Goal: Complete application form

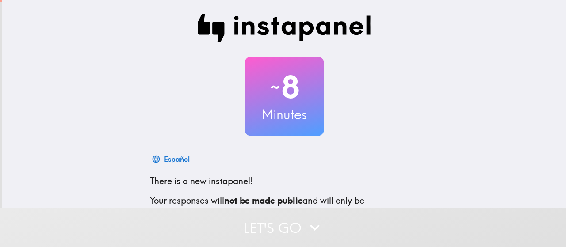
scroll to position [120, 0]
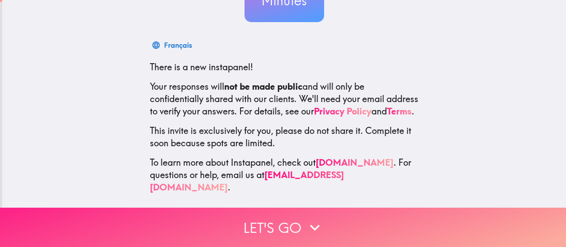
click at [266, 227] on button "Let's go" at bounding box center [283, 227] width 566 height 39
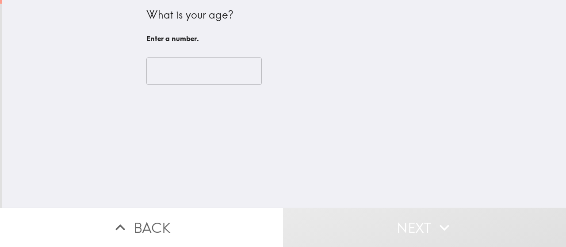
click at [199, 76] on input "number" at bounding box center [203, 70] width 115 height 27
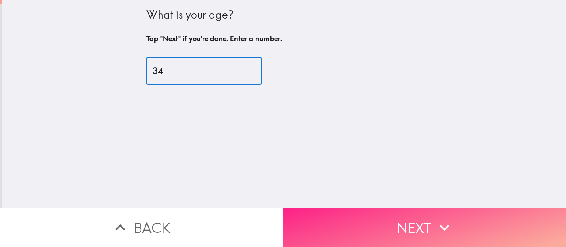
type input "34"
click at [435, 220] on icon "button" at bounding box center [444, 227] width 19 height 19
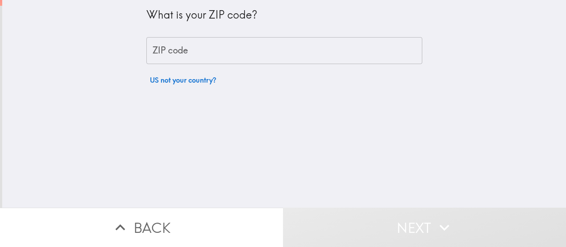
click at [186, 49] on input "ZIP code" at bounding box center [284, 50] width 276 height 27
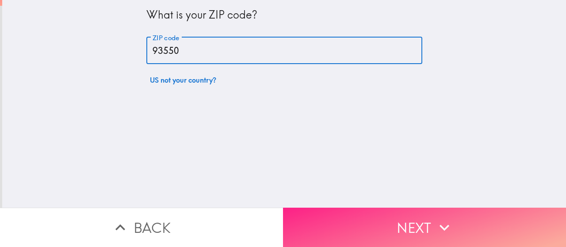
type input "93550"
click at [435, 222] on icon "button" at bounding box center [444, 227] width 19 height 19
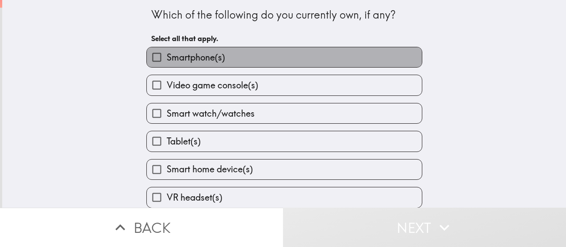
click at [221, 62] on label "Smartphone(s)" at bounding box center [284, 57] width 275 height 20
click at [167, 62] on input "Smartphone(s)" at bounding box center [157, 57] width 20 height 20
checkbox input "true"
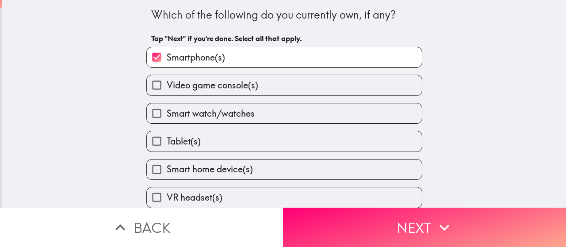
click at [232, 116] on span "Smart watch/watches" at bounding box center [211, 113] width 88 height 12
click at [167, 116] on input "Smart watch/watches" at bounding box center [157, 113] width 20 height 20
checkbox input "true"
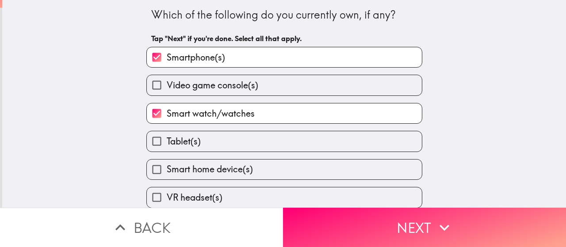
scroll to position [37, 0]
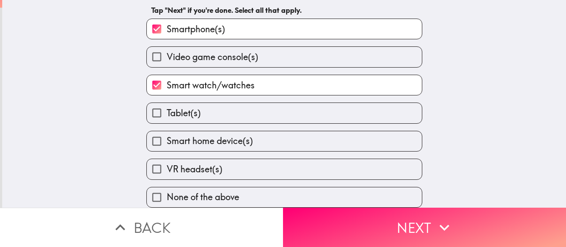
click at [396, 217] on button "Next" at bounding box center [424, 227] width 283 height 39
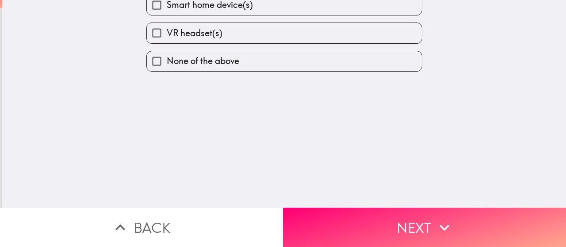
scroll to position [0, 0]
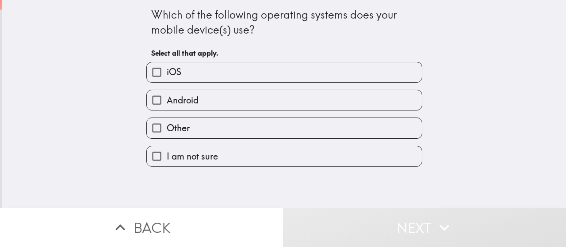
click at [222, 73] on label "iOS" at bounding box center [284, 72] width 275 height 20
click at [167, 73] on input "iOS" at bounding box center [157, 72] width 20 height 20
checkbox input "true"
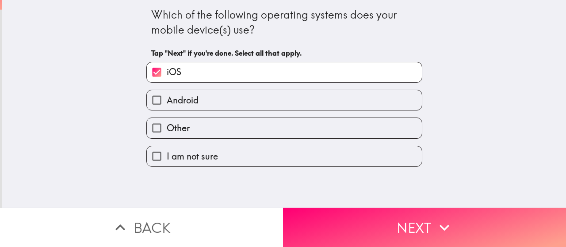
drag, startPoint x: 408, startPoint y: 222, endPoint x: 405, endPoint y: 206, distance: 15.3
click at [408, 217] on button "Next" at bounding box center [424, 227] width 283 height 39
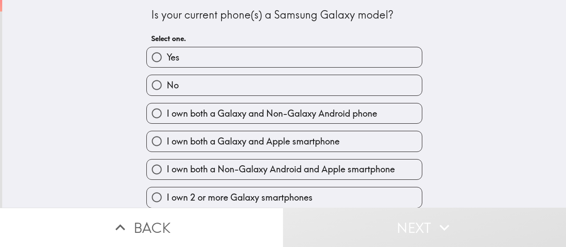
click at [231, 87] on label "No" at bounding box center [284, 85] width 275 height 20
click at [167, 87] on input "No" at bounding box center [157, 85] width 20 height 20
radio input "true"
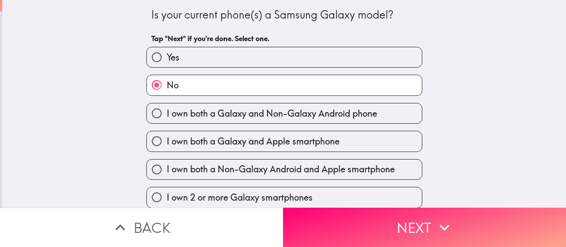
scroll to position [65, 0]
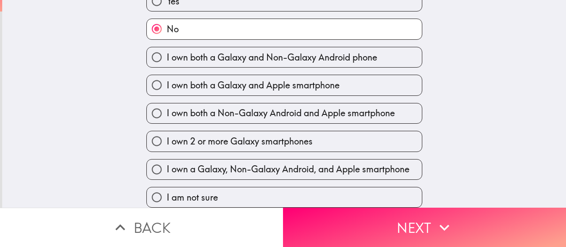
click at [362, 208] on button "Next" at bounding box center [424, 227] width 283 height 39
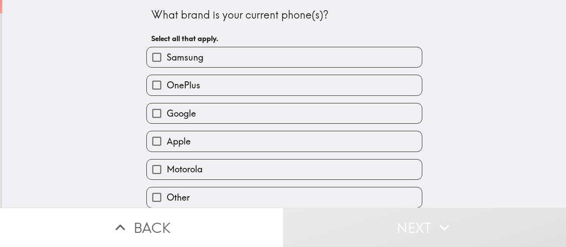
click at [217, 141] on label "Apple" at bounding box center [284, 141] width 275 height 20
click at [167, 141] on input "Apple" at bounding box center [157, 141] width 20 height 20
checkbox input "true"
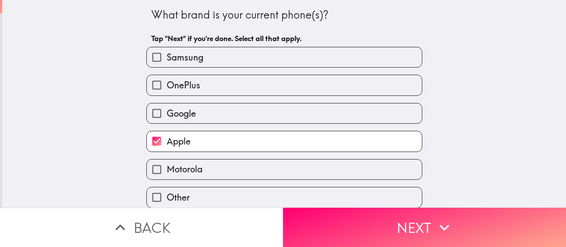
scroll to position [8, 0]
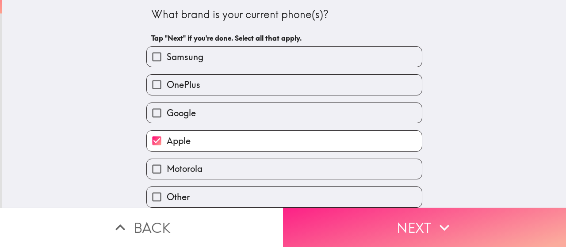
click at [393, 221] on button "Next" at bounding box center [424, 227] width 283 height 39
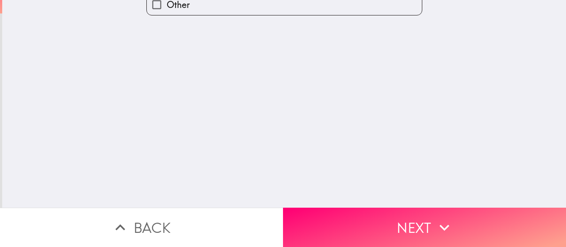
scroll to position [0, 0]
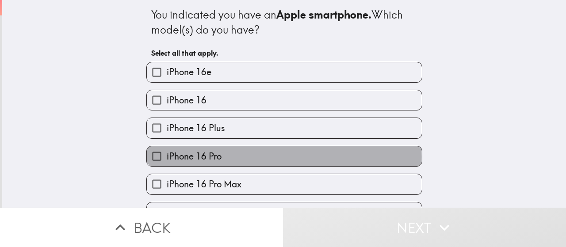
click at [266, 158] on label "iPhone 16 Pro" at bounding box center [284, 156] width 275 height 20
click at [167, 158] on input "iPhone 16 Pro" at bounding box center [157, 156] width 20 height 20
checkbox input "true"
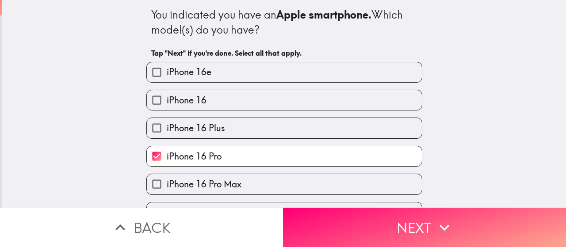
scroll to position [221, 0]
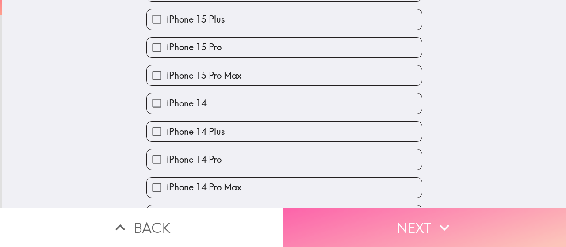
drag, startPoint x: 401, startPoint y: 221, endPoint x: 356, endPoint y: 194, distance: 52.5
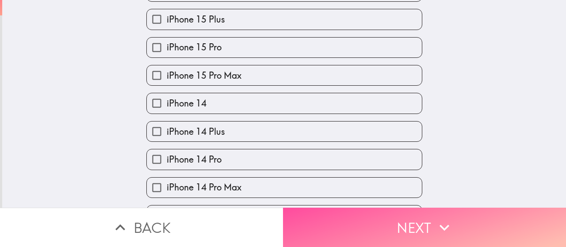
click at [401, 221] on button "Next" at bounding box center [424, 227] width 283 height 39
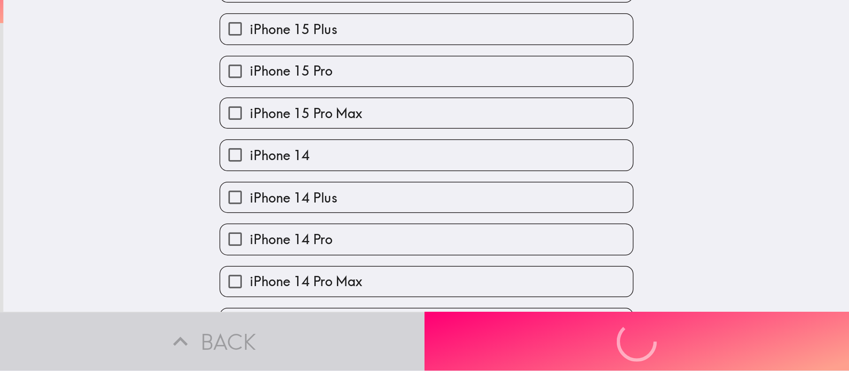
scroll to position [0, 0]
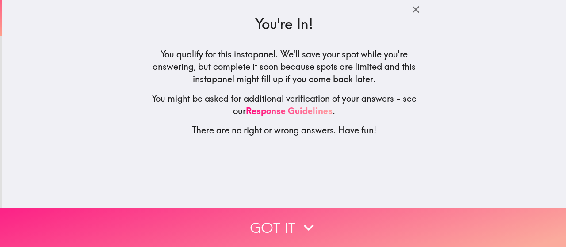
click at [299, 218] on icon "button" at bounding box center [308, 227] width 19 height 19
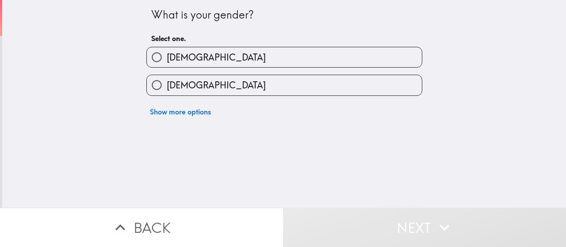
click at [237, 64] on label "[DEMOGRAPHIC_DATA]" at bounding box center [284, 57] width 275 height 20
click at [167, 64] on input "[DEMOGRAPHIC_DATA]" at bounding box center [157, 57] width 20 height 20
radio input "true"
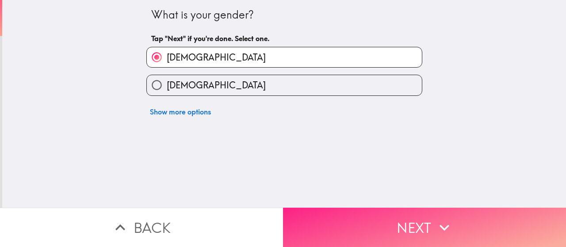
click at [380, 225] on button "Next" at bounding box center [424, 227] width 283 height 39
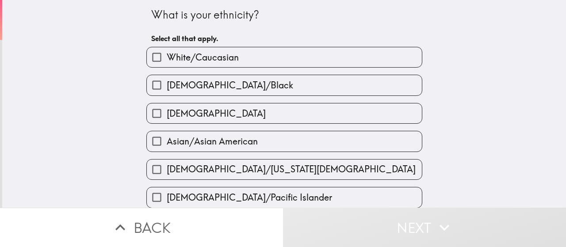
click at [219, 53] on span "White/Caucasian" at bounding box center [203, 57] width 72 height 12
click at [167, 53] on input "White/Caucasian" at bounding box center [157, 57] width 20 height 20
checkbox input "true"
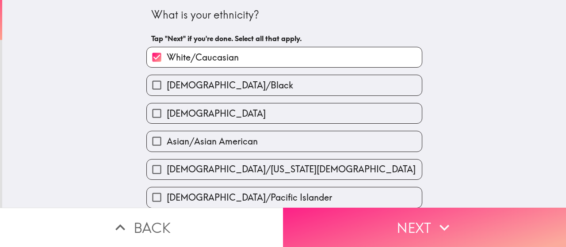
click at [387, 217] on button "Next" at bounding box center [424, 227] width 283 height 39
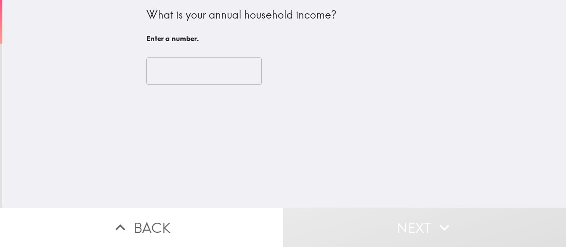
click at [187, 72] on input "number" at bounding box center [203, 70] width 115 height 27
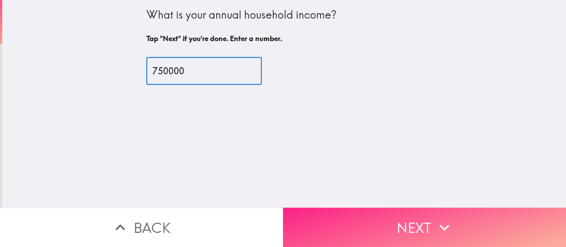
type input "750000"
click at [422, 214] on button "Next" at bounding box center [424, 227] width 283 height 39
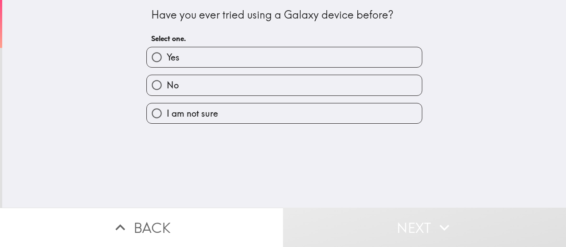
click at [243, 69] on div "No" at bounding box center [280, 82] width 283 height 28
drag, startPoint x: 282, startPoint y: 92, endPoint x: 290, endPoint y: 92, distance: 7.5
click at [282, 91] on label "No" at bounding box center [284, 85] width 275 height 20
click at [167, 91] on input "No" at bounding box center [157, 85] width 20 height 20
radio input "true"
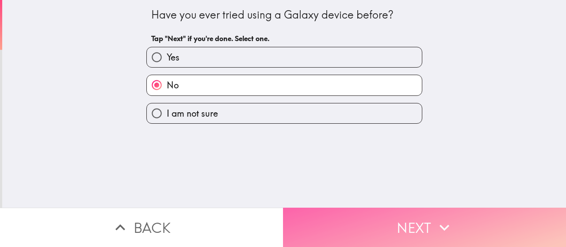
click at [400, 219] on button "Next" at bounding box center [424, 227] width 283 height 39
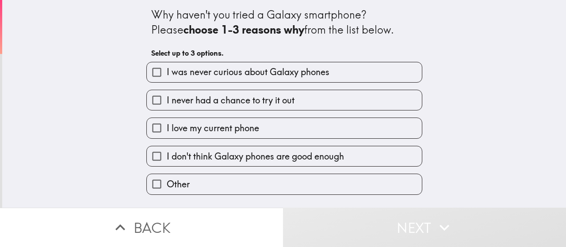
click at [294, 101] on label "I never had a chance to try it out" at bounding box center [284, 100] width 275 height 20
click at [167, 101] on input "I never had a chance to try it out" at bounding box center [157, 100] width 20 height 20
checkbox input "true"
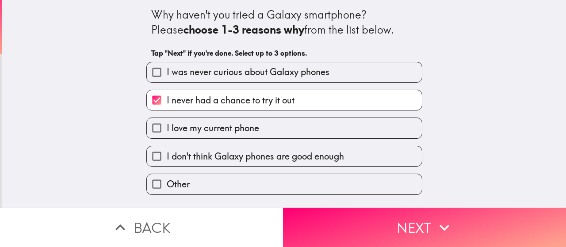
click at [294, 128] on label "I love my current phone" at bounding box center [284, 128] width 275 height 20
click at [167, 128] on input "I love my current phone" at bounding box center [157, 128] width 20 height 20
checkbox input "true"
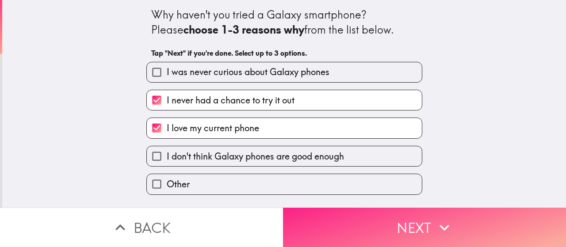
click at [413, 212] on button "Next" at bounding box center [424, 227] width 283 height 39
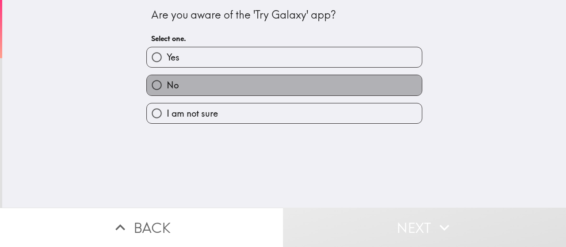
click at [264, 86] on label "No" at bounding box center [284, 85] width 275 height 20
click at [167, 86] on input "No" at bounding box center [157, 85] width 20 height 20
radio input "true"
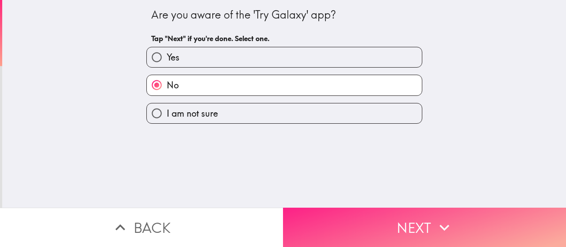
drag, startPoint x: 394, startPoint y: 222, endPoint x: 390, endPoint y: 209, distance: 14.0
click at [394, 222] on button "Next" at bounding box center [424, 227] width 283 height 39
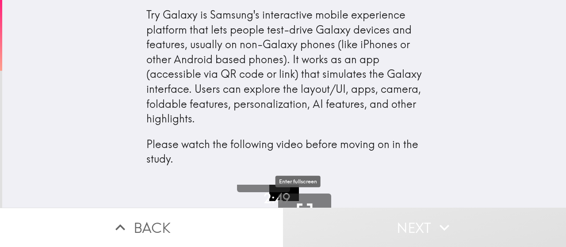
click at [275, 187] on div "Enter fullscreen" at bounding box center [298, 184] width 47 height 19
click at [301, 178] on div "Enter fullscreen" at bounding box center [297, 181] width 45 height 11
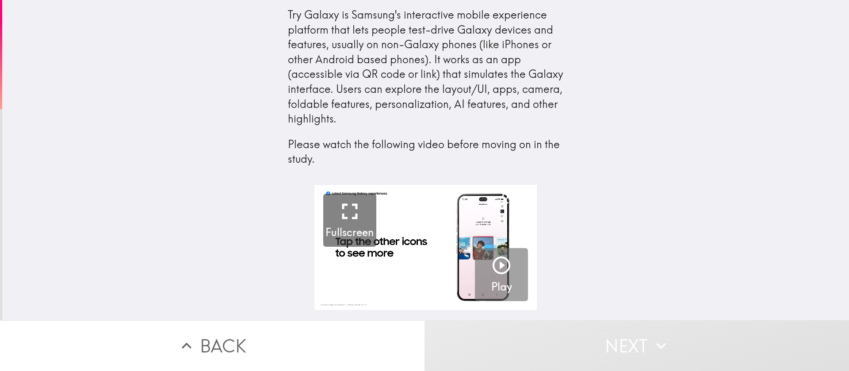
click at [491, 247] on icon "button" at bounding box center [501, 265] width 21 height 21
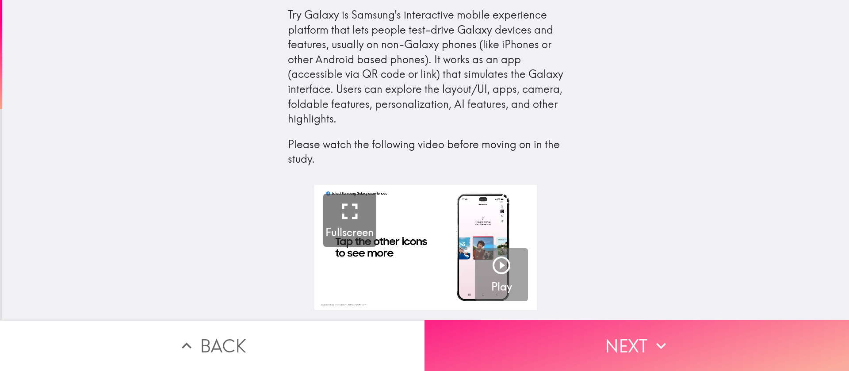
click at [565, 247] on button "Next" at bounding box center [636, 345] width 424 height 51
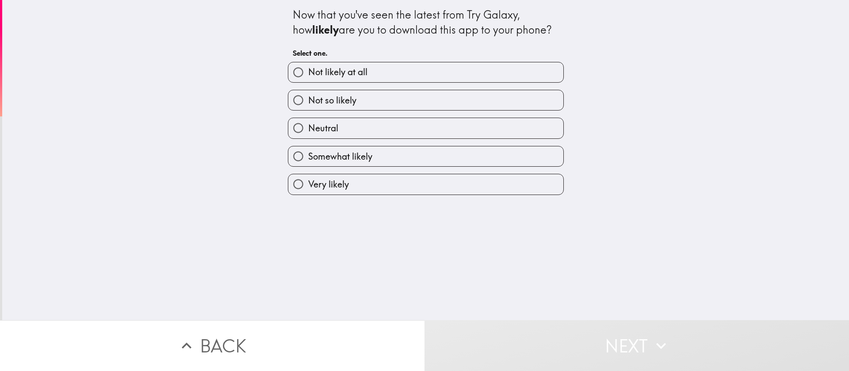
click at [355, 179] on label "Very likely" at bounding box center [425, 184] width 275 height 20
click at [308, 179] on input "Very likely" at bounding box center [298, 184] width 20 height 20
radio input "true"
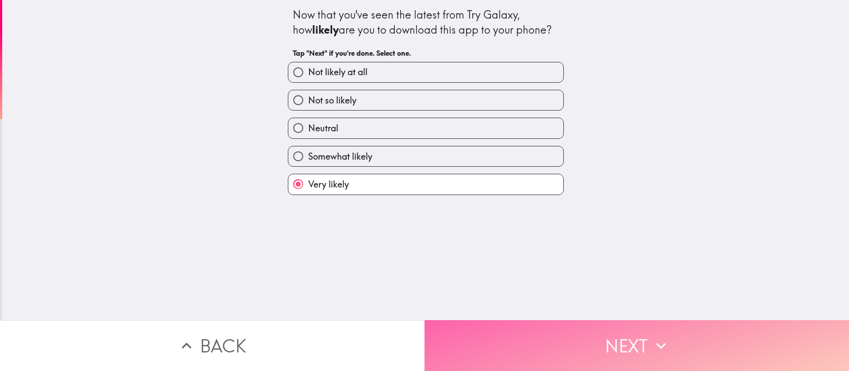
click at [565, 247] on button "Next" at bounding box center [636, 345] width 424 height 51
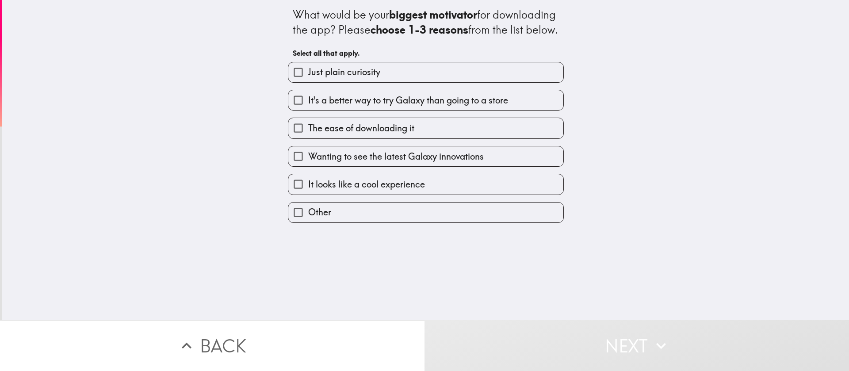
drag, startPoint x: 380, startPoint y: 85, endPoint x: 386, endPoint y: 96, distance: 13.3
click at [380, 82] on label "Just plain curiosity" at bounding box center [425, 72] width 275 height 20
click at [308, 82] on input "Just plain curiosity" at bounding box center [298, 72] width 20 height 20
checkbox input "true"
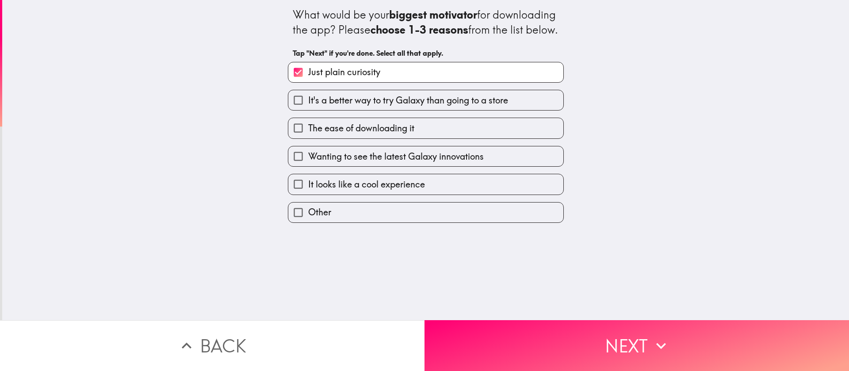
click at [375, 134] on span "The ease of downloading it" at bounding box center [361, 128] width 106 height 12
click at [308, 138] on input "The ease of downloading it" at bounding box center [298, 128] width 20 height 20
checkbox input "true"
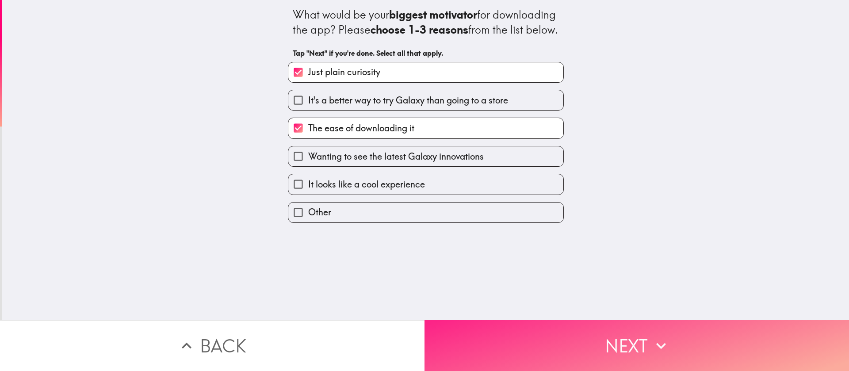
click at [565, 247] on button "Next" at bounding box center [636, 345] width 424 height 51
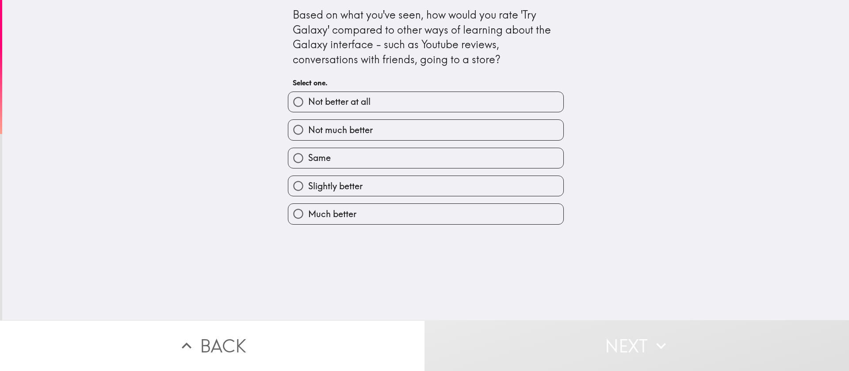
click at [385, 187] on label "Slightly better" at bounding box center [425, 186] width 275 height 20
click at [308, 187] on input "Slightly better" at bounding box center [298, 186] width 20 height 20
radio input "true"
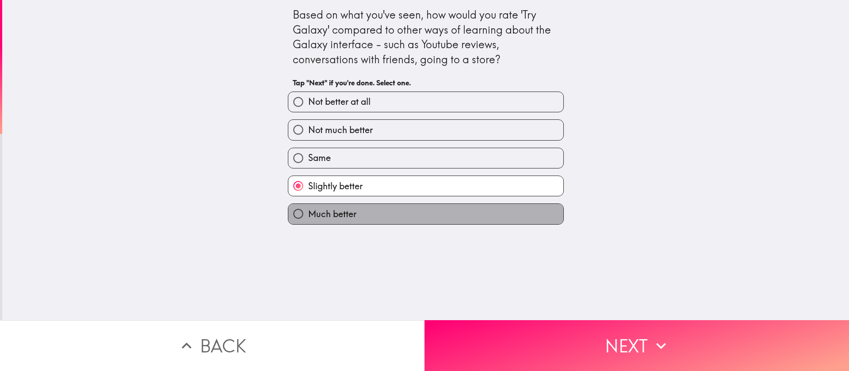
click at [390, 210] on label "Much better" at bounding box center [425, 214] width 275 height 20
click at [308, 210] on input "Much better" at bounding box center [298, 214] width 20 height 20
radio input "true"
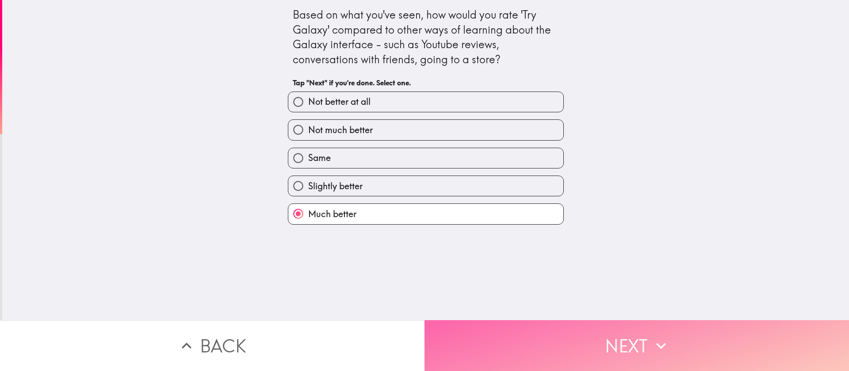
click at [565, 247] on button "Next" at bounding box center [636, 345] width 424 height 51
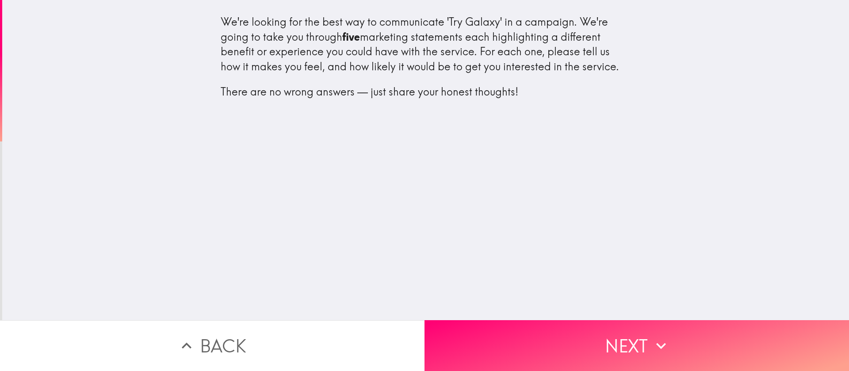
click at [398, 82] on div "We're looking for the best way to communicate 'Try Galaxy' in a campaign. We're…" at bounding box center [426, 57] width 410 height 85
drag, startPoint x: 616, startPoint y: 328, endPoint x: 545, endPoint y: 275, distance: 89.1
click at [565, 247] on button "Next" at bounding box center [636, 345] width 424 height 51
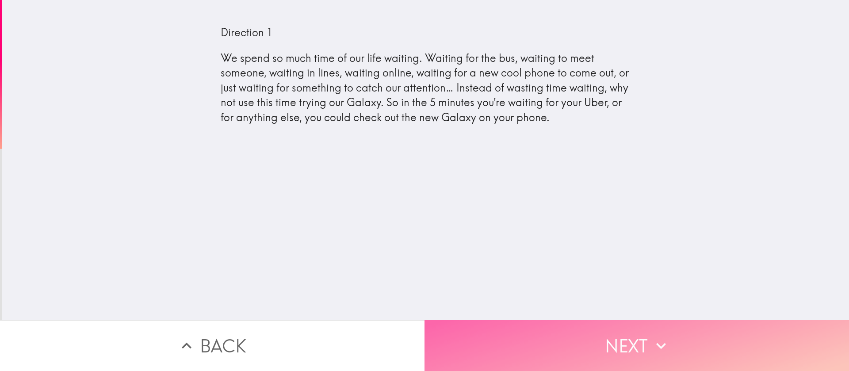
click at [565, 247] on button "Next" at bounding box center [636, 345] width 424 height 51
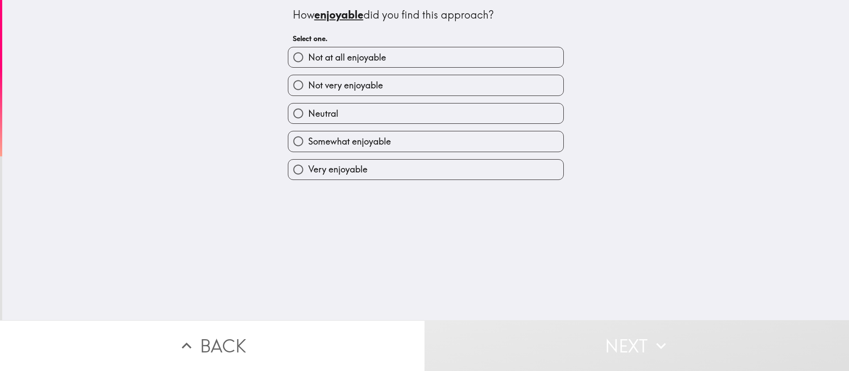
click at [367, 170] on label "Very enjoyable" at bounding box center [425, 170] width 275 height 20
click at [308, 170] on input "Very enjoyable" at bounding box center [298, 170] width 20 height 20
radio input "true"
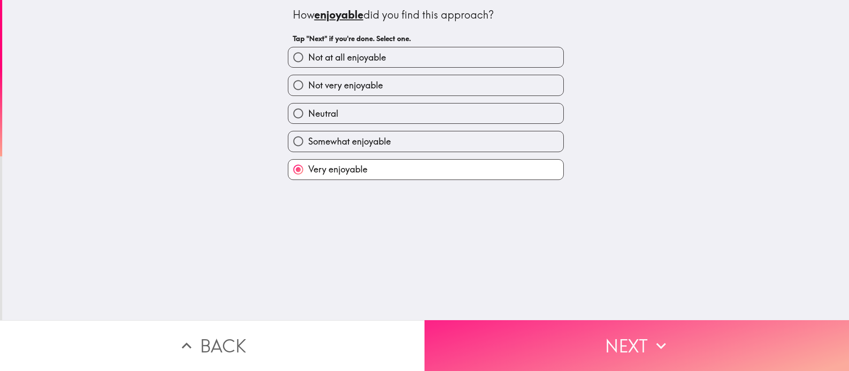
click at [565, 247] on button "Next" at bounding box center [636, 345] width 424 height 51
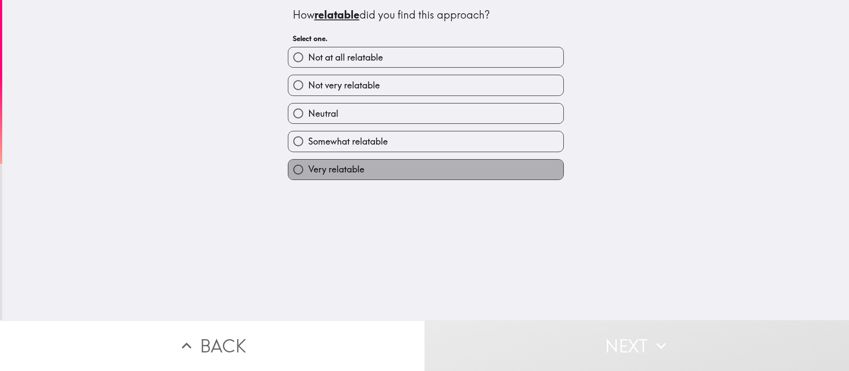
click at [374, 171] on label "Very relatable" at bounding box center [425, 170] width 275 height 20
click at [308, 171] on input "Very relatable" at bounding box center [298, 170] width 20 height 20
radio input "true"
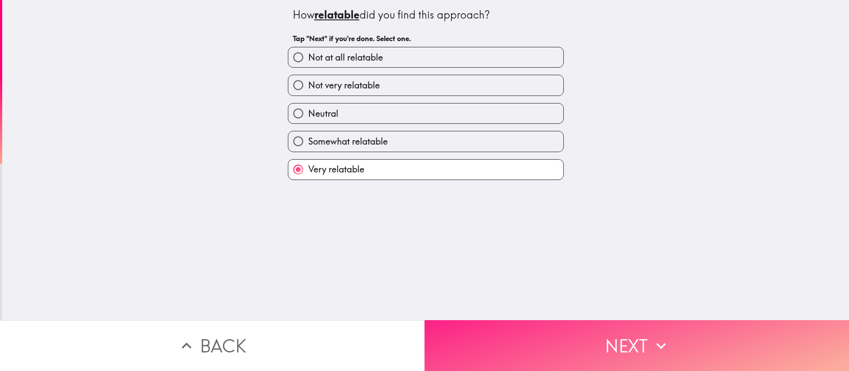
click at [565, 247] on button "Next" at bounding box center [636, 345] width 424 height 51
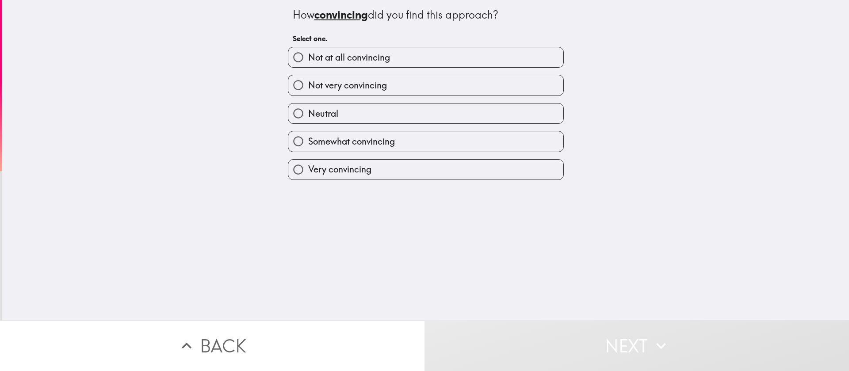
click at [397, 171] on label "Very convincing" at bounding box center [425, 170] width 275 height 20
click at [308, 171] on input "Very convincing" at bounding box center [298, 170] width 20 height 20
radio input "true"
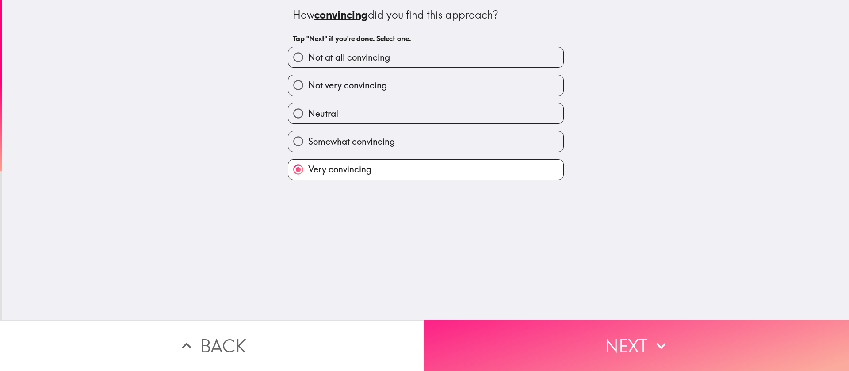
click at [565, 247] on button "Next" at bounding box center [636, 345] width 424 height 51
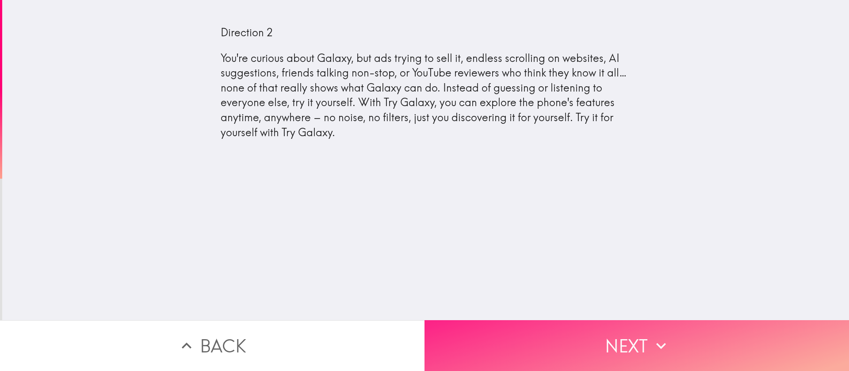
click at [565, 247] on button "Next" at bounding box center [636, 345] width 424 height 51
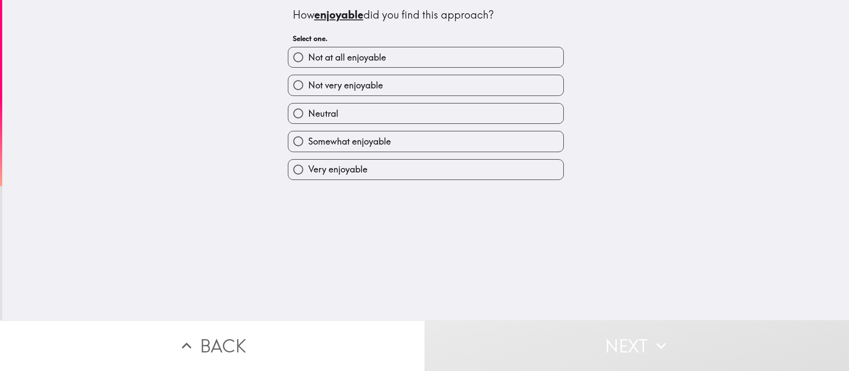
click at [385, 144] on label "Somewhat enjoyable" at bounding box center [425, 141] width 275 height 20
click at [308, 144] on input "Somewhat enjoyable" at bounding box center [298, 141] width 20 height 20
radio input "true"
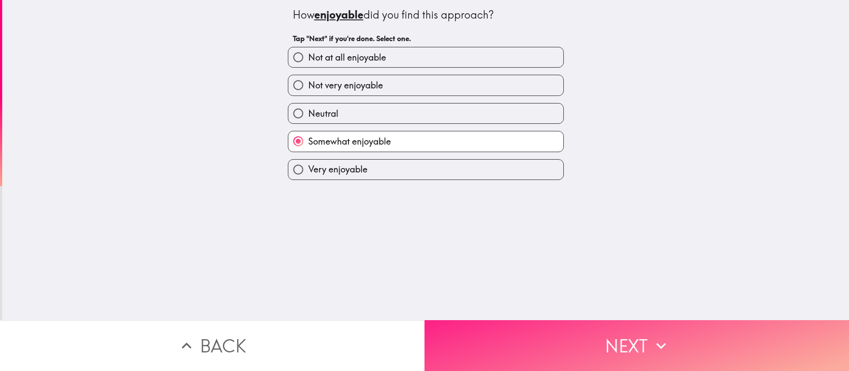
click at [565, 247] on button "Next" at bounding box center [636, 345] width 424 height 51
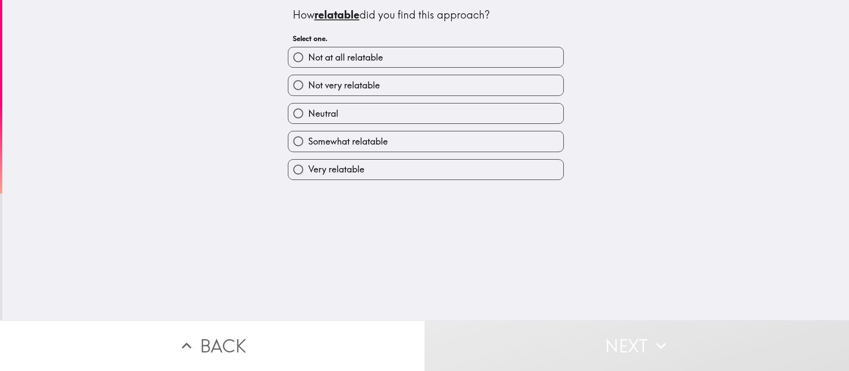
click at [424, 168] on label "Very relatable" at bounding box center [425, 170] width 275 height 20
click at [308, 168] on input "Very relatable" at bounding box center [298, 170] width 20 height 20
radio input "true"
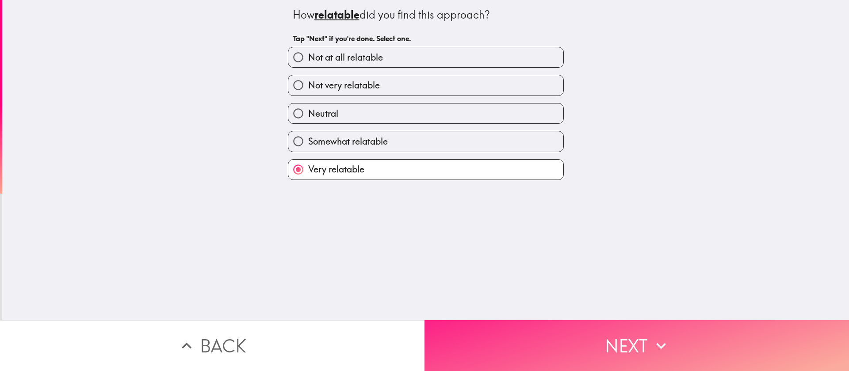
click at [565, 247] on button "Next" at bounding box center [636, 345] width 424 height 51
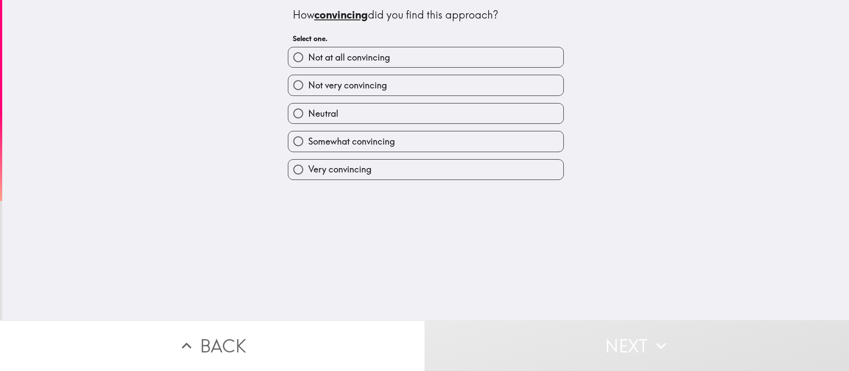
click at [400, 153] on div "Very convincing" at bounding box center [422, 166] width 283 height 28
drag, startPoint x: 605, startPoint y: 329, endPoint x: 534, endPoint y: 270, distance: 93.2
click at [565, 247] on button "Next" at bounding box center [636, 345] width 424 height 51
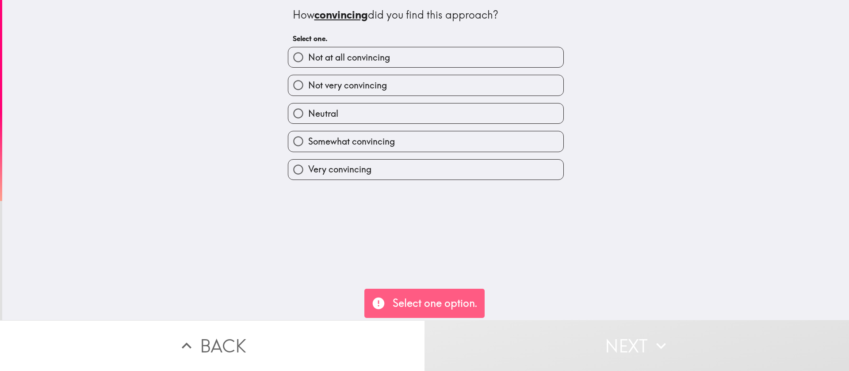
click at [424, 168] on label "Very convincing" at bounding box center [425, 170] width 275 height 20
click at [308, 168] on input "Very convincing" at bounding box center [298, 170] width 20 height 20
radio input "true"
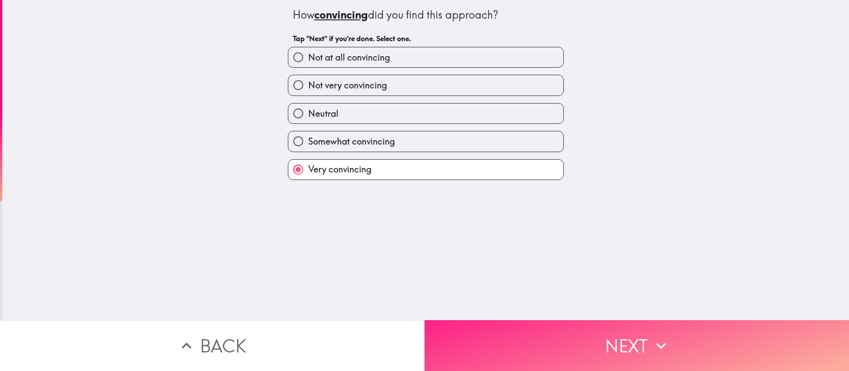
click at [565, 247] on button "Next" at bounding box center [636, 345] width 424 height 51
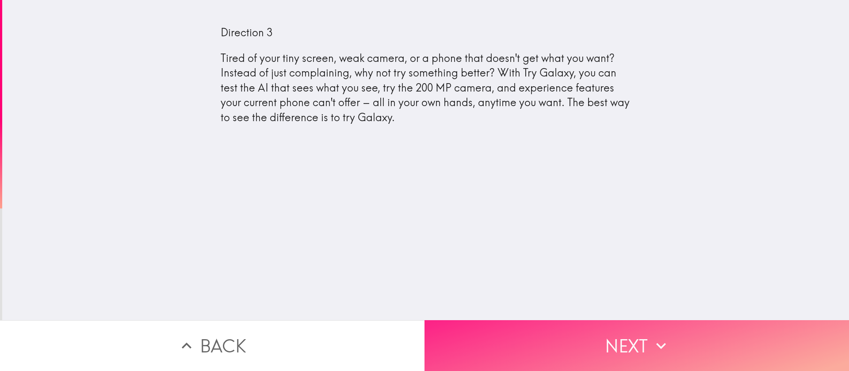
click at [533, 247] on button "Next" at bounding box center [636, 345] width 424 height 51
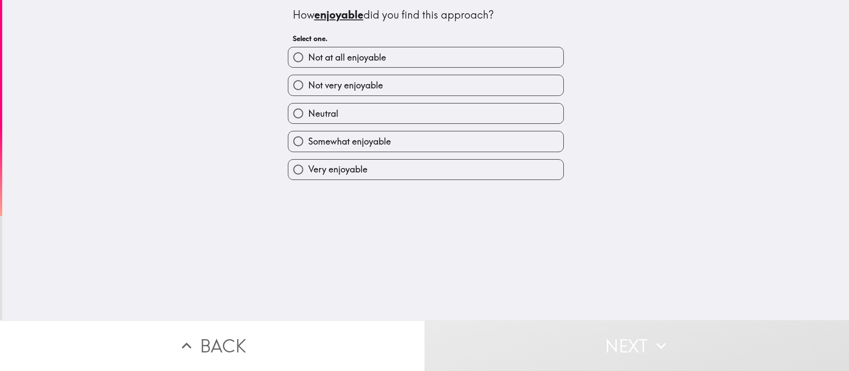
click at [453, 171] on label "Very enjoyable" at bounding box center [425, 170] width 275 height 20
click at [308, 171] on input "Very enjoyable" at bounding box center [298, 170] width 20 height 20
radio input "true"
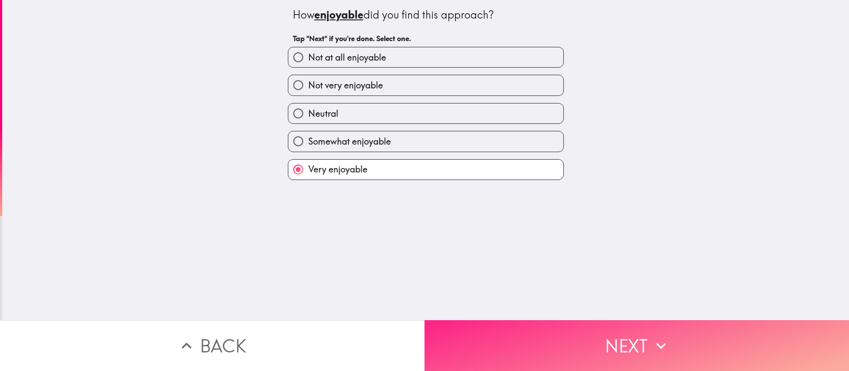
click at [565, 247] on button "Next" at bounding box center [636, 345] width 424 height 51
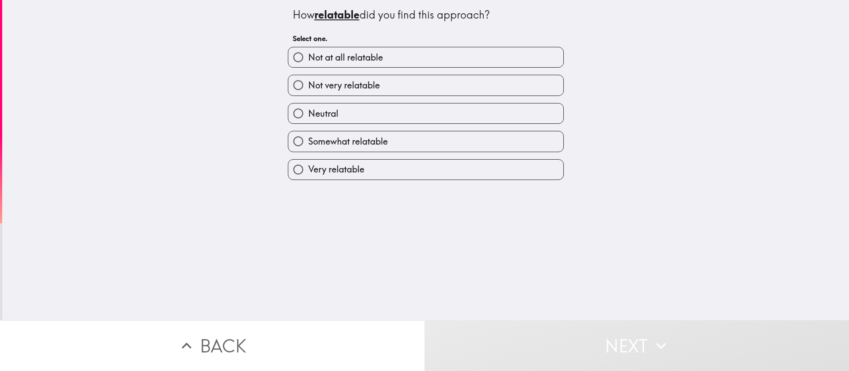
click at [411, 147] on label "Somewhat relatable" at bounding box center [425, 141] width 275 height 20
click at [308, 147] on input "Somewhat relatable" at bounding box center [298, 141] width 20 height 20
radio input "true"
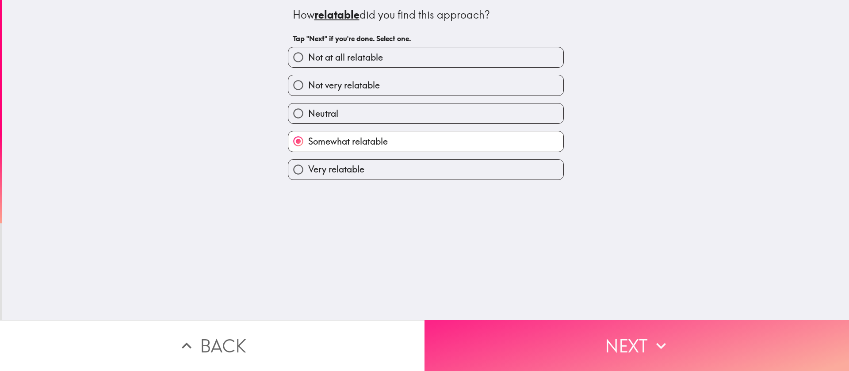
click at [565, 247] on button "Next" at bounding box center [636, 345] width 424 height 51
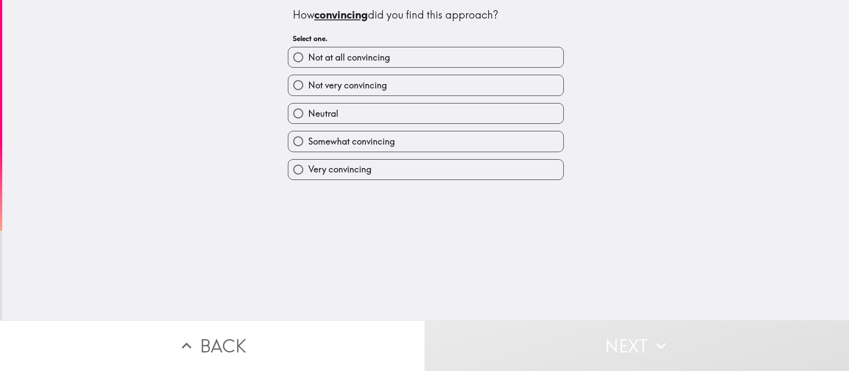
click at [435, 152] on div "Very convincing" at bounding box center [422, 166] width 283 height 28
click at [424, 138] on label "Somewhat convincing" at bounding box center [425, 141] width 275 height 20
click at [308, 138] on input "Somewhat convincing" at bounding box center [298, 141] width 20 height 20
radio input "true"
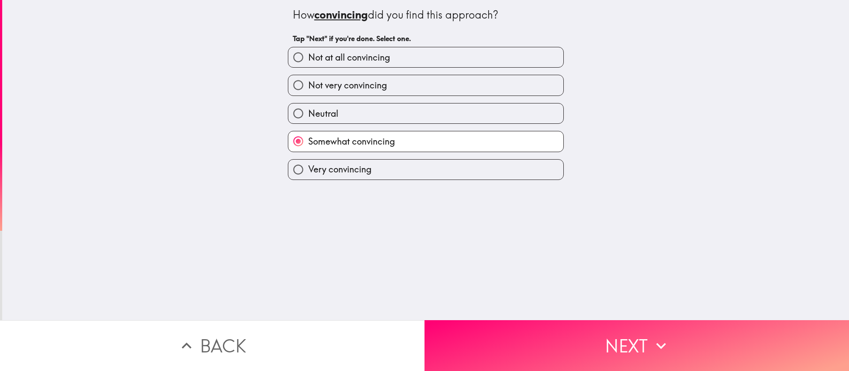
click at [565, 247] on button "Next" at bounding box center [636, 345] width 424 height 51
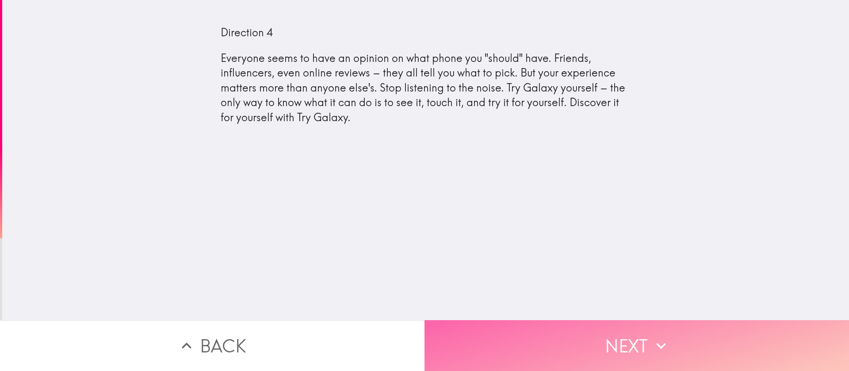
click at [565, 247] on button "Next" at bounding box center [636, 345] width 424 height 51
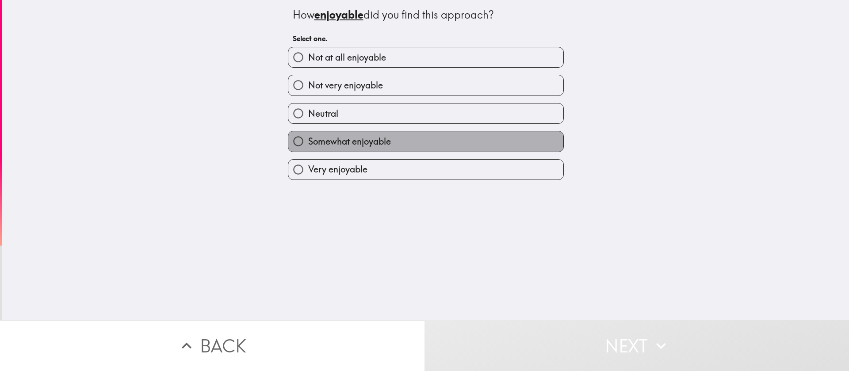
drag, startPoint x: 360, startPoint y: 141, endPoint x: 371, endPoint y: 140, distance: 11.1
click at [361, 139] on span "Somewhat enjoyable" at bounding box center [349, 141] width 83 height 12
click at [308, 139] on input "Somewhat enjoyable" at bounding box center [298, 141] width 20 height 20
radio input "true"
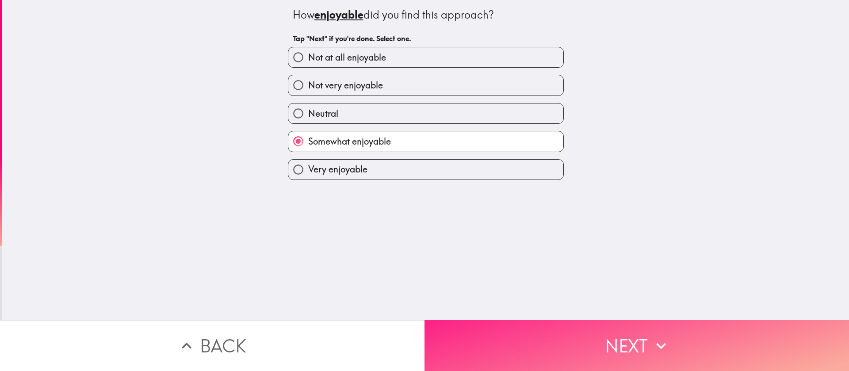
click at [565, 247] on button "Next" at bounding box center [636, 345] width 424 height 51
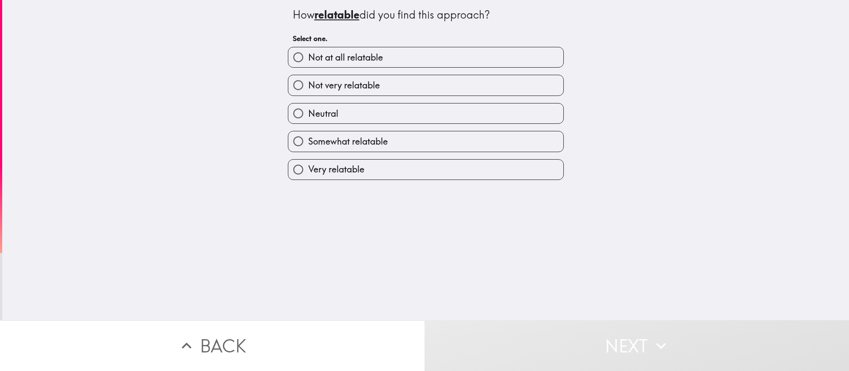
click at [417, 160] on label "Very relatable" at bounding box center [425, 170] width 275 height 20
click at [308, 160] on input "Very relatable" at bounding box center [298, 170] width 20 height 20
radio input "true"
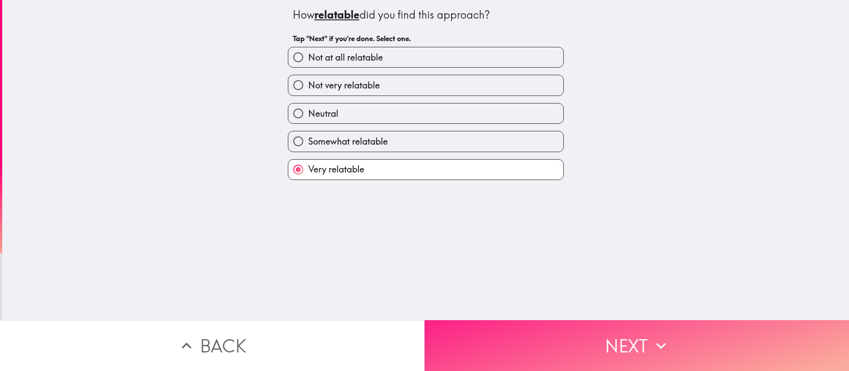
click at [565, 247] on button "Next" at bounding box center [636, 345] width 424 height 51
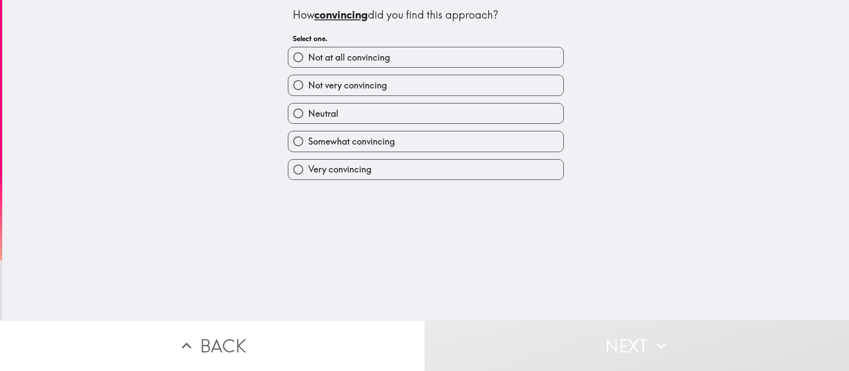
click at [401, 138] on label "Somewhat convincing" at bounding box center [425, 141] width 275 height 20
click at [308, 138] on input "Somewhat convincing" at bounding box center [298, 141] width 20 height 20
radio input "true"
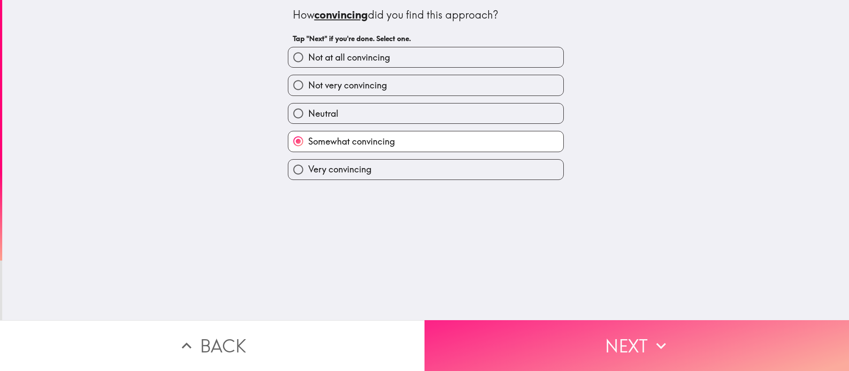
click at [565, 247] on button "Next" at bounding box center [636, 345] width 424 height 51
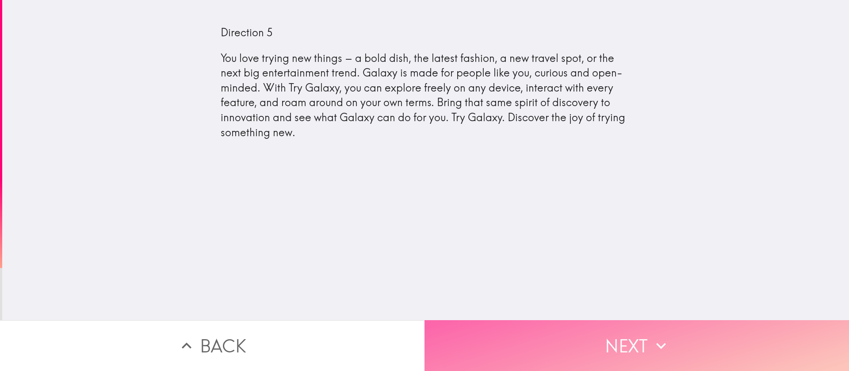
click at [565, 247] on button "Next" at bounding box center [636, 345] width 424 height 51
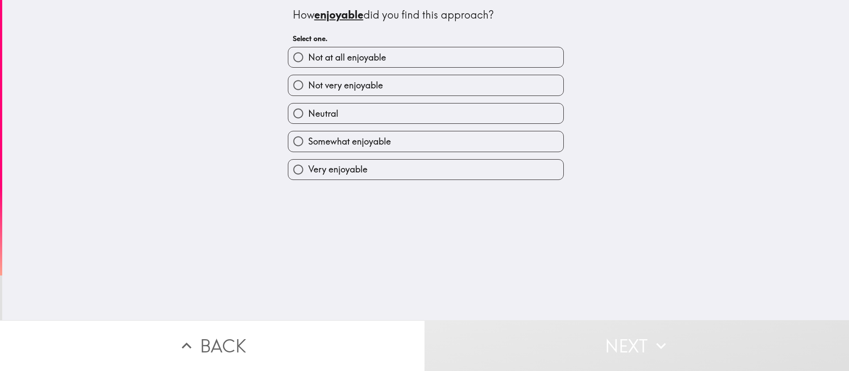
drag, startPoint x: 431, startPoint y: 164, endPoint x: 472, endPoint y: 186, distance: 46.7
click at [431, 165] on label "Very enjoyable" at bounding box center [425, 170] width 275 height 20
click at [308, 165] on input "Very enjoyable" at bounding box center [298, 170] width 20 height 20
radio input "true"
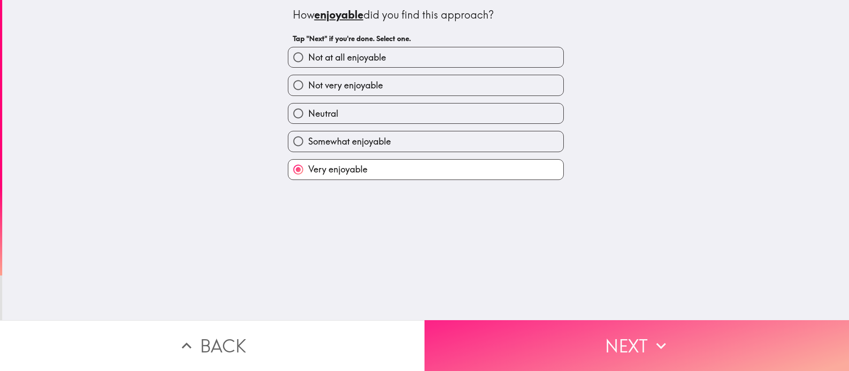
click at [565, 247] on button "Next" at bounding box center [636, 345] width 424 height 51
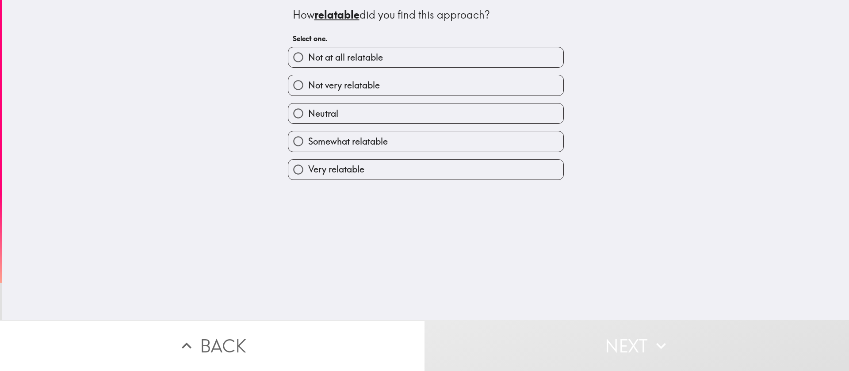
drag, startPoint x: 406, startPoint y: 145, endPoint x: 413, endPoint y: 141, distance: 7.4
click at [409, 143] on label "Somewhat relatable" at bounding box center [425, 141] width 275 height 20
click at [308, 143] on input "Somewhat relatable" at bounding box center [298, 141] width 20 height 20
radio input "true"
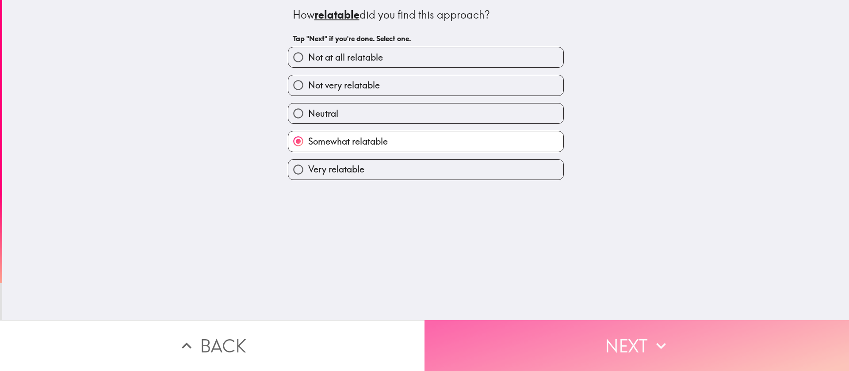
click at [565, 247] on button "Next" at bounding box center [636, 345] width 424 height 51
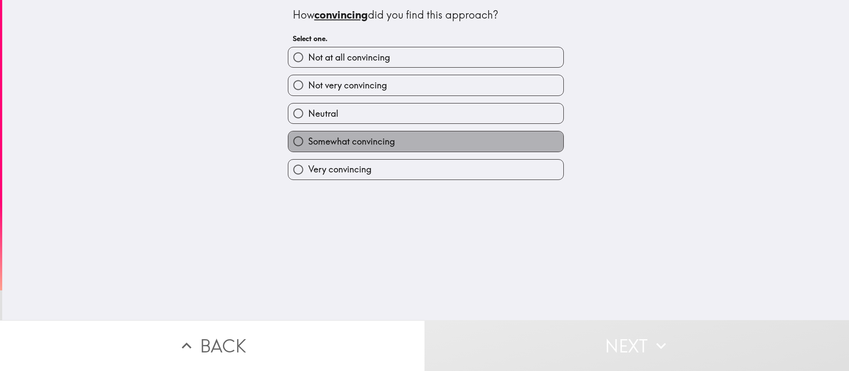
click at [414, 146] on label "Somewhat convincing" at bounding box center [425, 141] width 275 height 20
click at [308, 146] on input "Somewhat convincing" at bounding box center [298, 141] width 20 height 20
radio input "true"
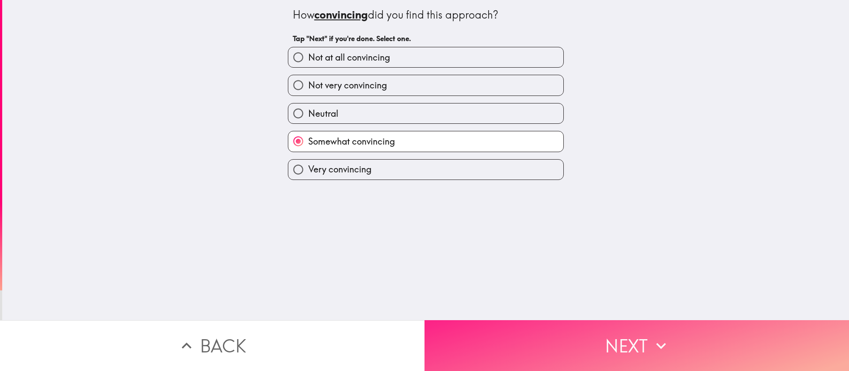
click at [565, 247] on button "Next" at bounding box center [636, 345] width 424 height 51
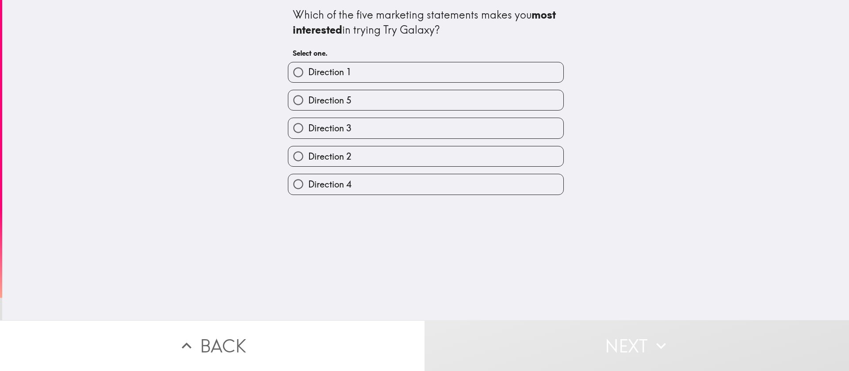
click at [388, 123] on label "Direction 3" at bounding box center [425, 128] width 275 height 20
click at [308, 123] on input "Direction 3" at bounding box center [298, 128] width 20 height 20
radio input "true"
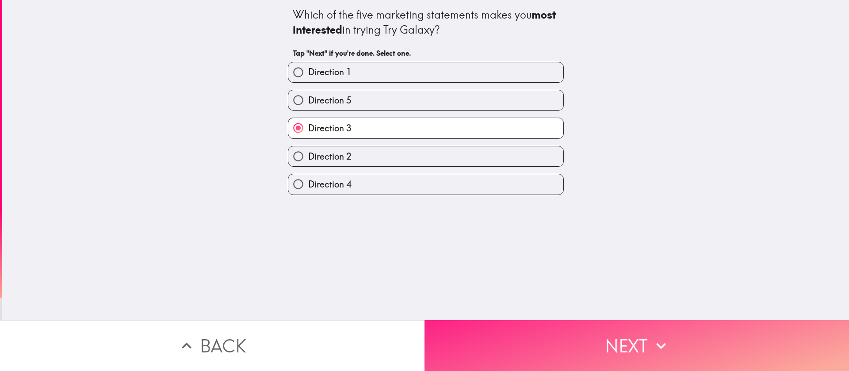
drag, startPoint x: 570, startPoint y: 330, endPoint x: 574, endPoint y: 319, distance: 11.9
click at [565, 247] on button "Next" at bounding box center [636, 345] width 424 height 51
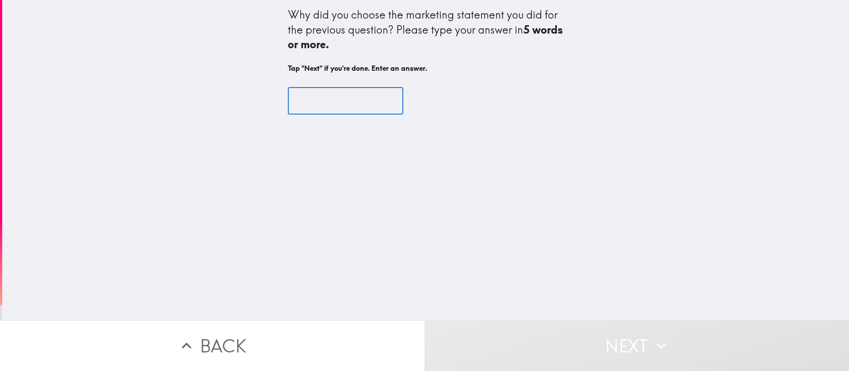
click at [322, 106] on input "text" at bounding box center [345, 100] width 115 height 27
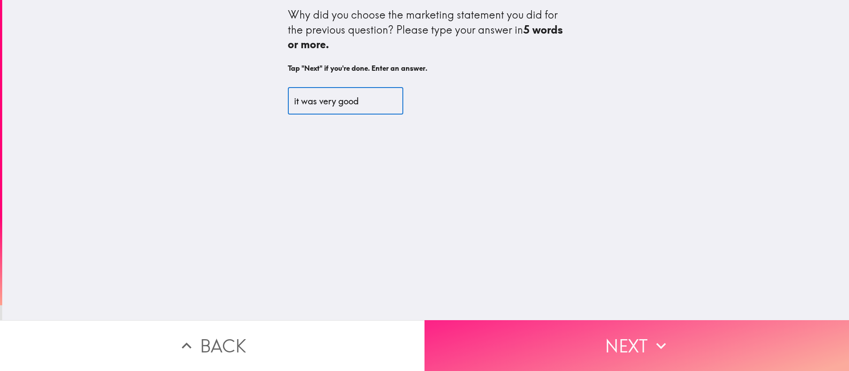
type input "it was very good"
click at [565, 247] on button "Next" at bounding box center [636, 345] width 424 height 51
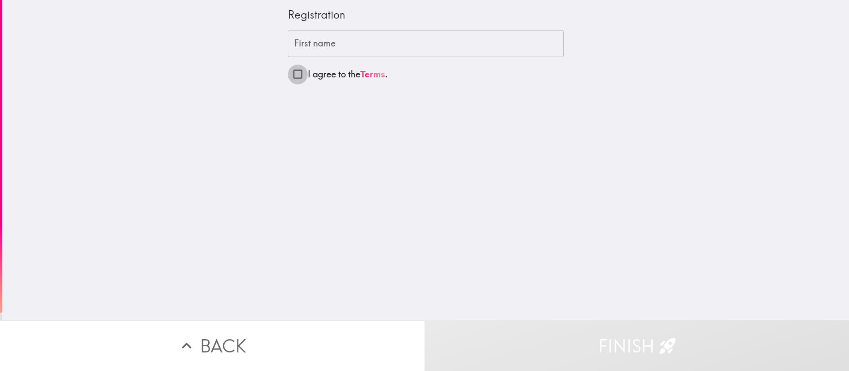
click at [288, 74] on input "I agree to the Terms ." at bounding box center [298, 74] width 20 height 20
click at [288, 75] on input "I agree to the Terms ." at bounding box center [298, 74] width 20 height 20
checkbox input "false"
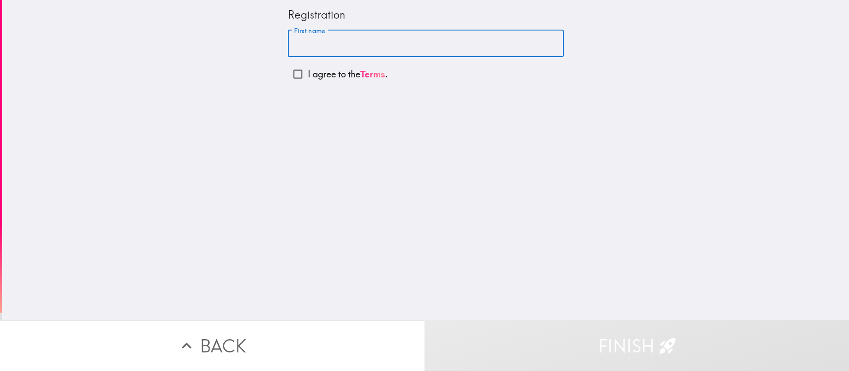
click at [299, 40] on input "First name" at bounding box center [426, 43] width 276 height 27
type input "[PERSON_NAME]"
click at [565, 247] on button "Finish" at bounding box center [636, 345] width 424 height 51
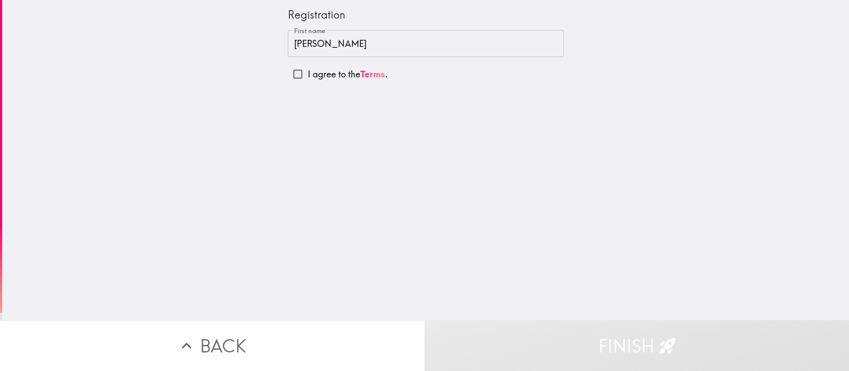
click at [288, 75] on input "I agree to the Terms ." at bounding box center [298, 74] width 20 height 20
checkbox input "true"
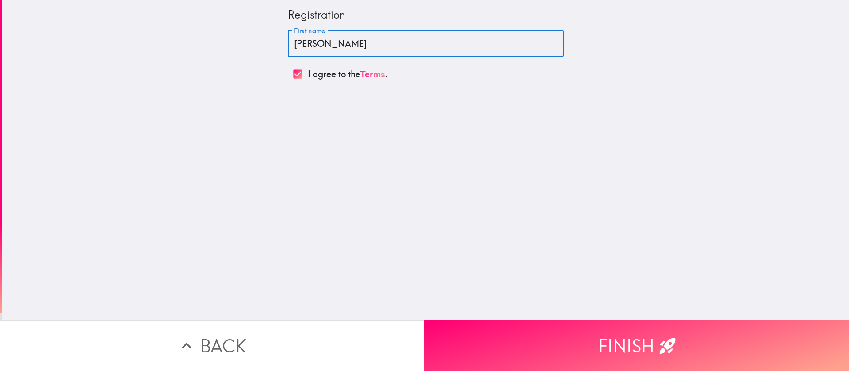
drag, startPoint x: 328, startPoint y: 45, endPoint x: 296, endPoint y: 48, distance: 31.6
click at [296, 48] on input "[PERSON_NAME]" at bounding box center [426, 43] width 276 height 27
type input "Tai"
